Goal: Navigation & Orientation: Find specific page/section

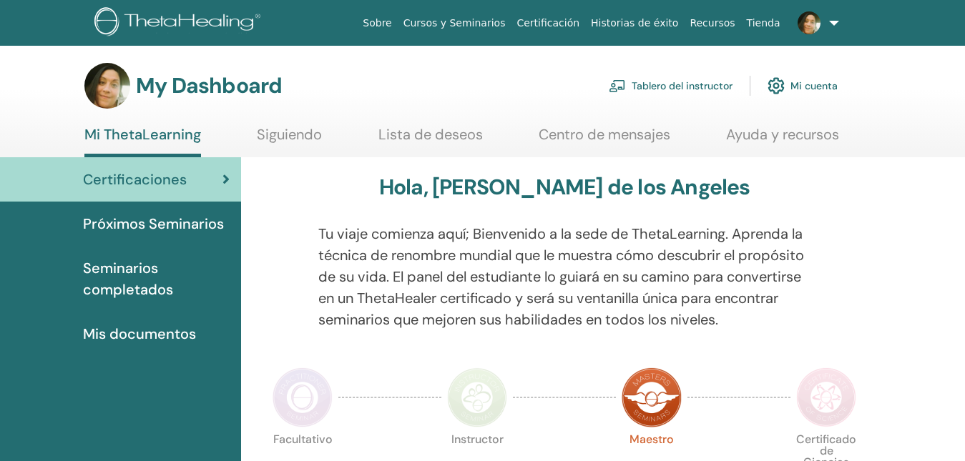
click at [644, 90] on link "Tablero del instructor" at bounding box center [671, 85] width 124 height 31
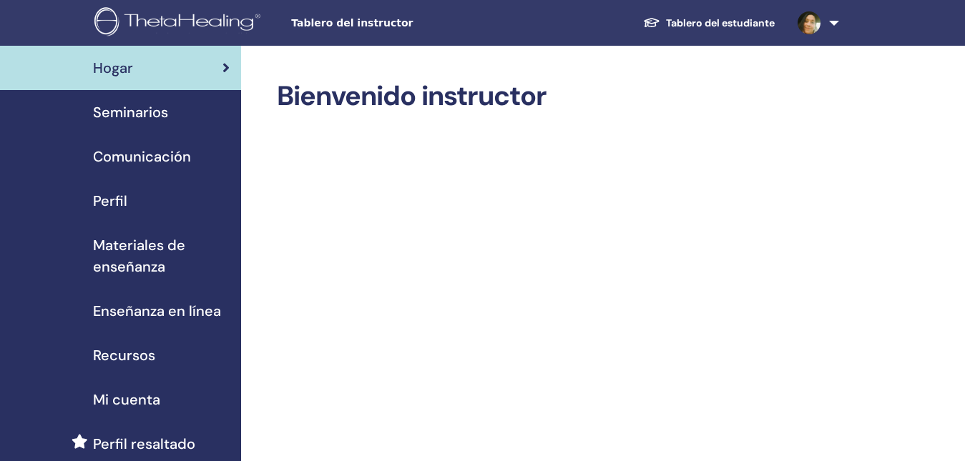
click at [147, 104] on span "Seminarios" at bounding box center [130, 112] width 75 height 21
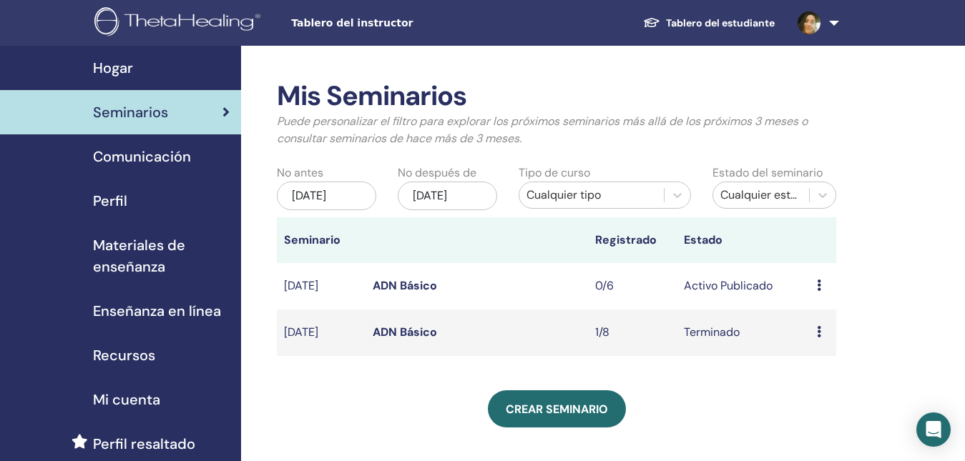
click at [114, 201] on span "Perfil" at bounding box center [110, 200] width 34 height 21
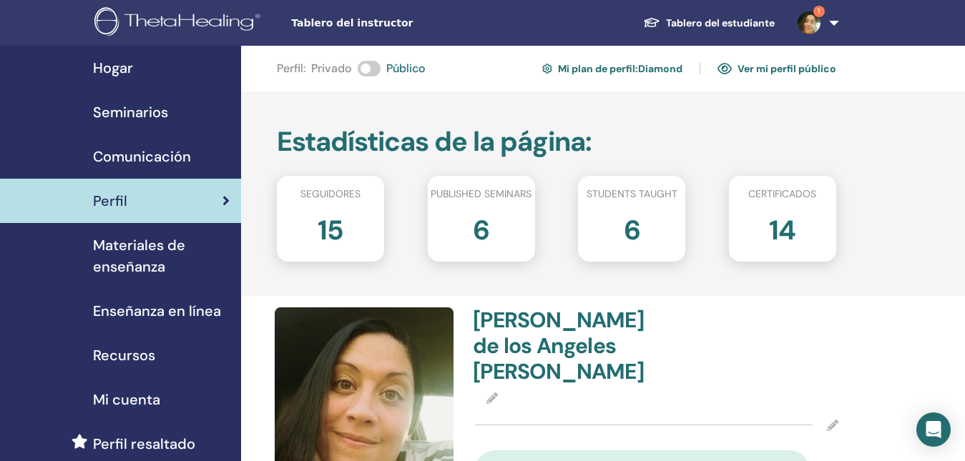
click at [813, 22] on img at bounding box center [808, 22] width 23 height 23
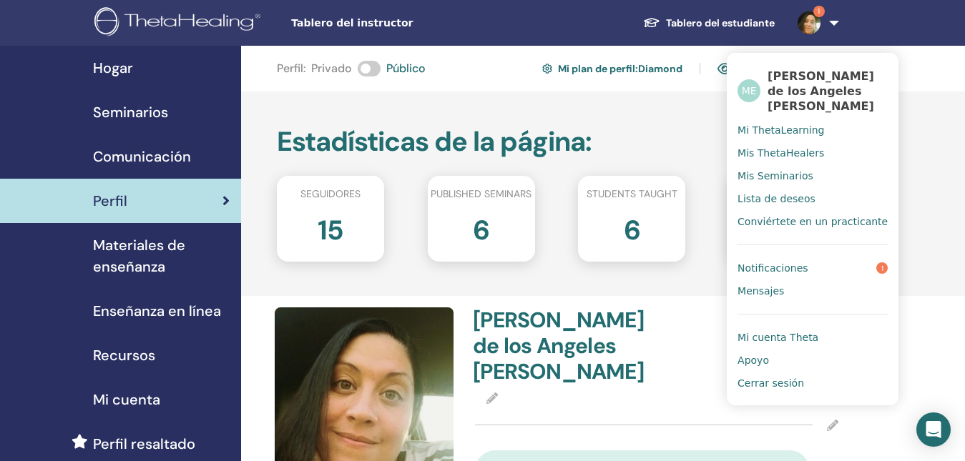
click at [780, 265] on span "Notificaciones" at bounding box center [772, 268] width 70 height 13
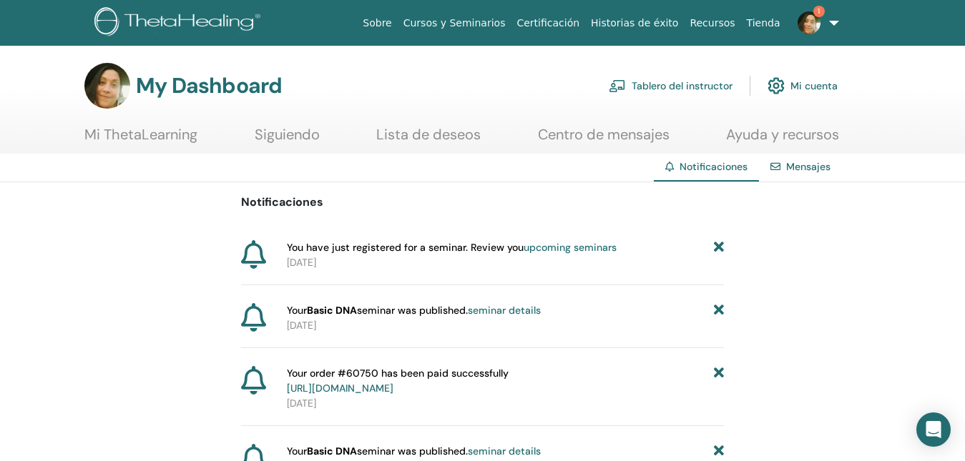
click at [550, 251] on link "upcoming seminars" at bounding box center [570, 247] width 93 height 13
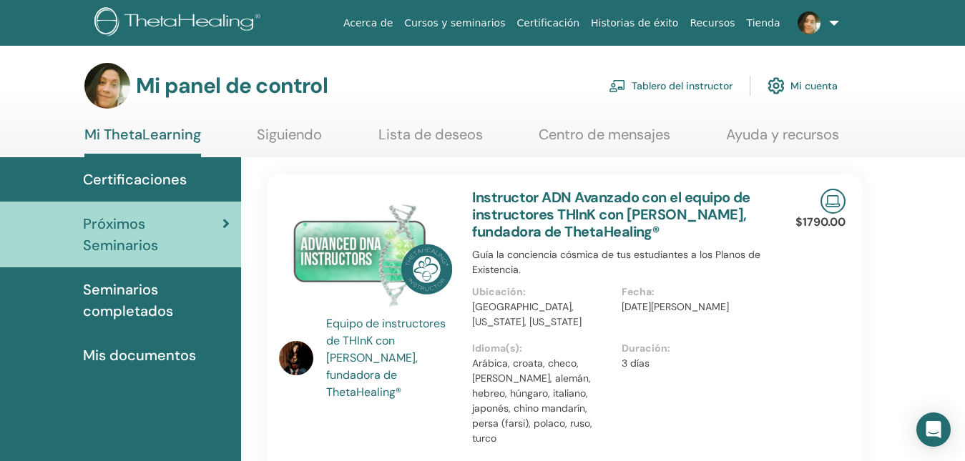
click at [664, 79] on font "Tablero del instructor" at bounding box center [682, 86] width 101 height 14
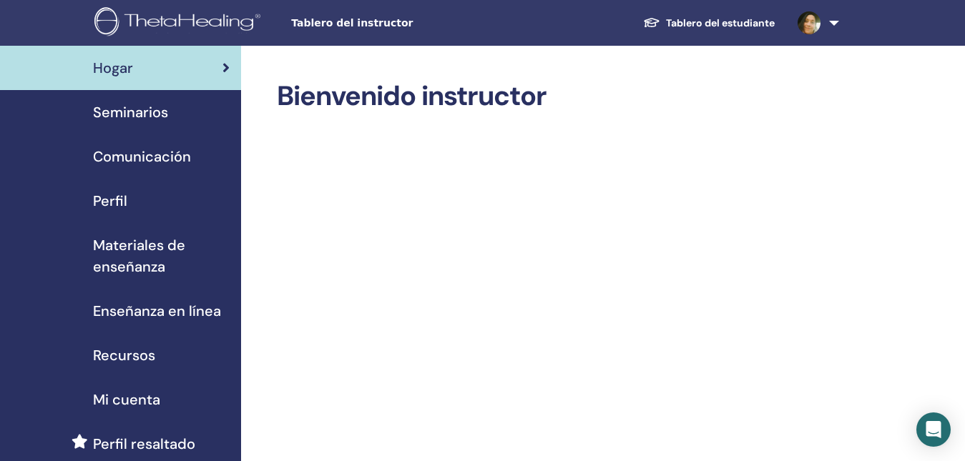
click at [138, 158] on span "Comunicación" at bounding box center [142, 156] width 98 height 21
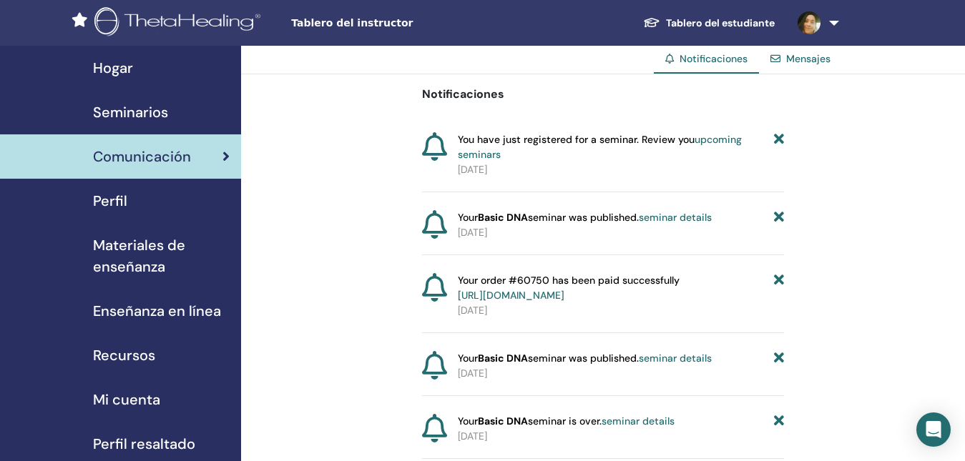
click at [139, 199] on div "Perfil" at bounding box center [120, 200] width 218 height 21
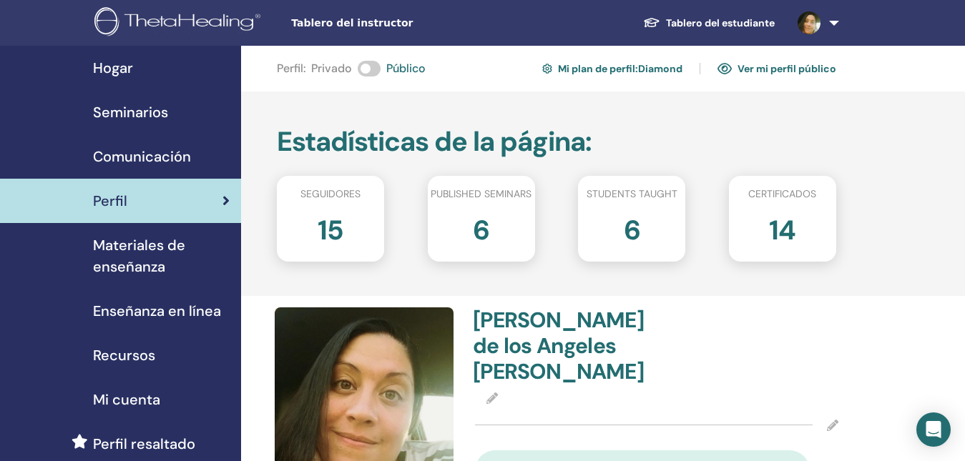
click at [112, 244] on span "Materiales de enseñanza" at bounding box center [161, 256] width 137 height 43
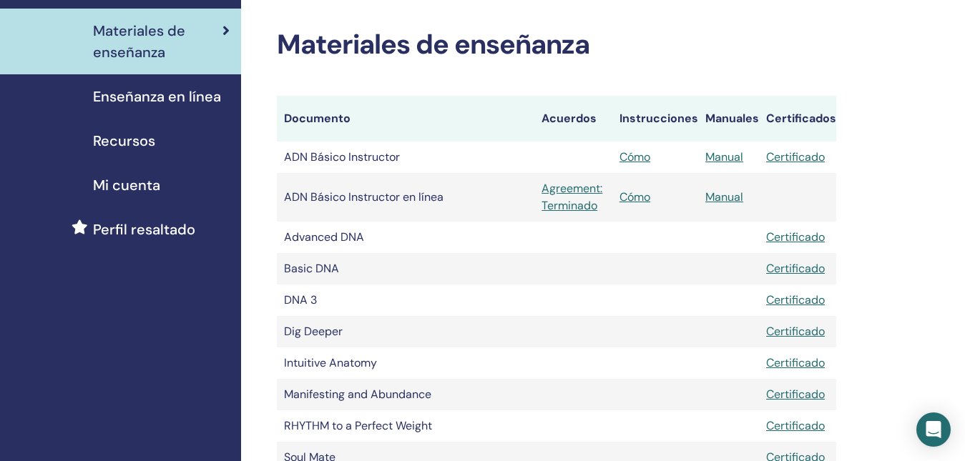
scroll to position [286, 0]
